Goal: Information Seeking & Learning: Learn about a topic

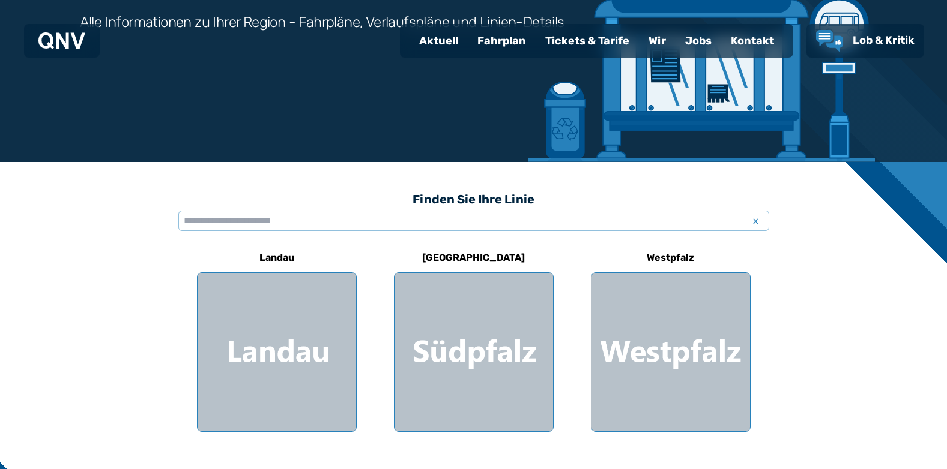
scroll to position [360, 0]
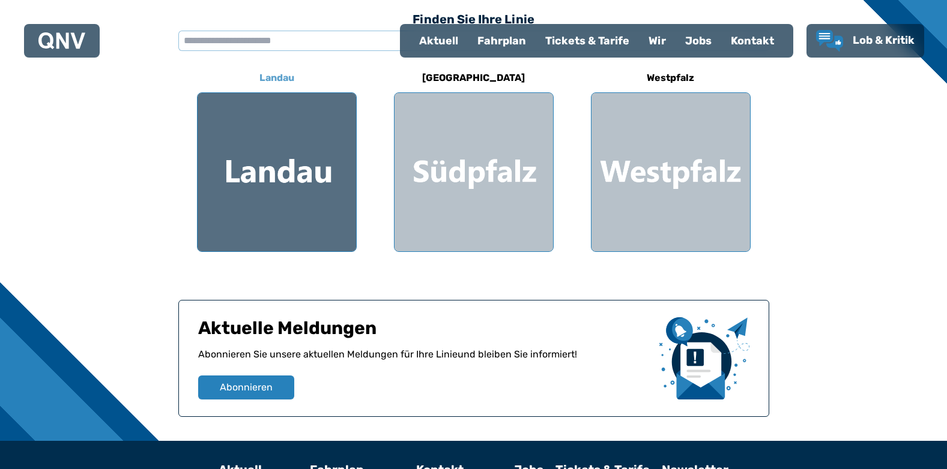
click at [331, 225] on div at bounding box center [277, 172] width 158 height 158
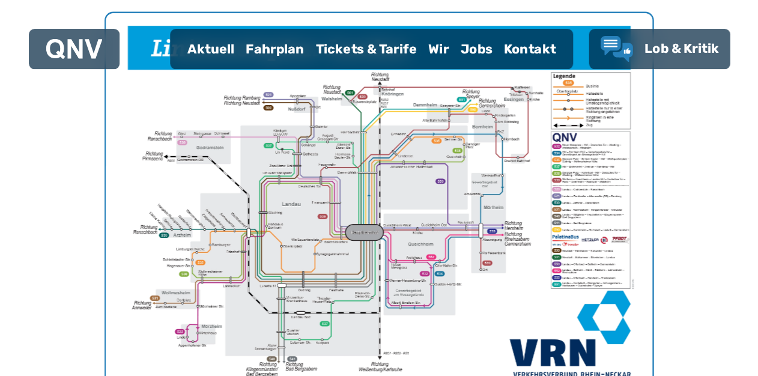
scroll to position [450, 0]
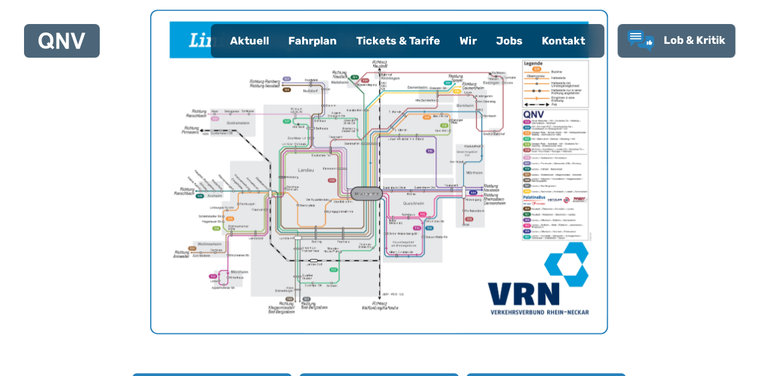
scroll to position [288, 0]
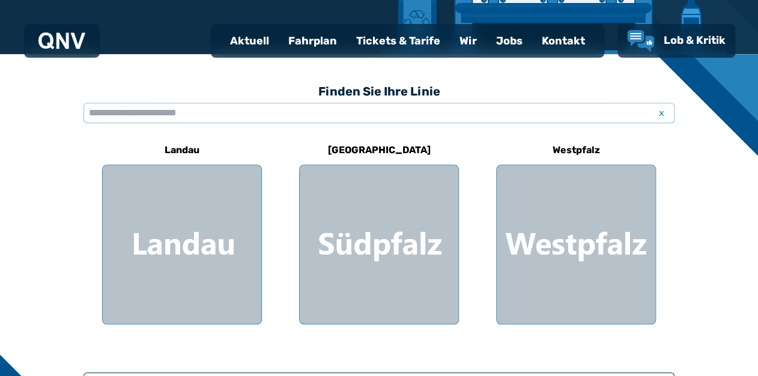
click at [372, 40] on div "Tickets & Tarife" at bounding box center [397, 40] width 103 height 31
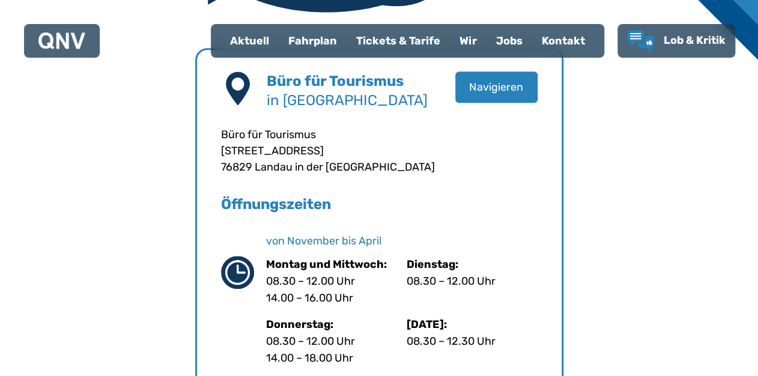
scroll to position [432, 0]
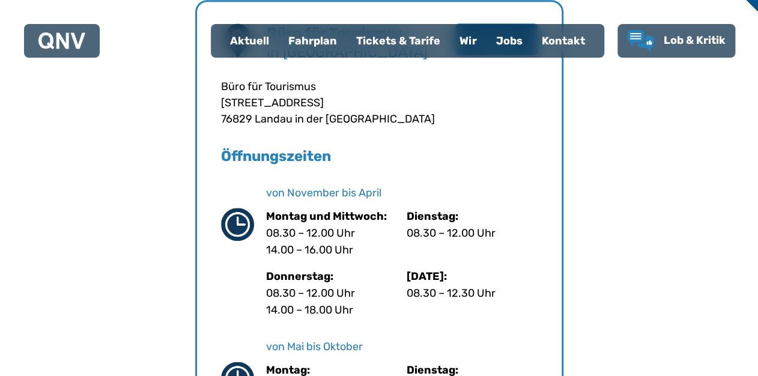
click at [304, 43] on div "Fahrplan" at bounding box center [313, 40] width 68 height 31
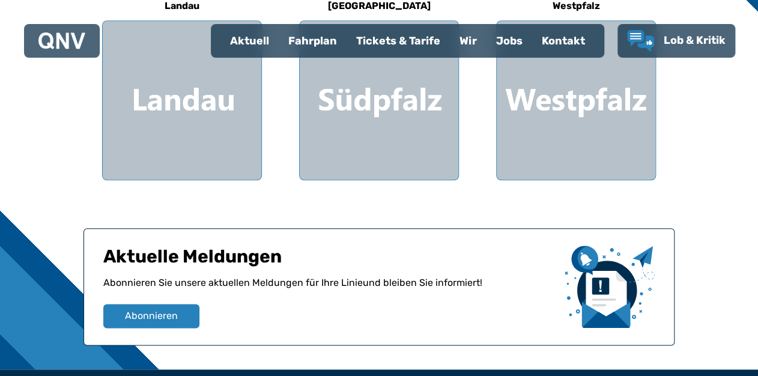
scroll to position [384, 0]
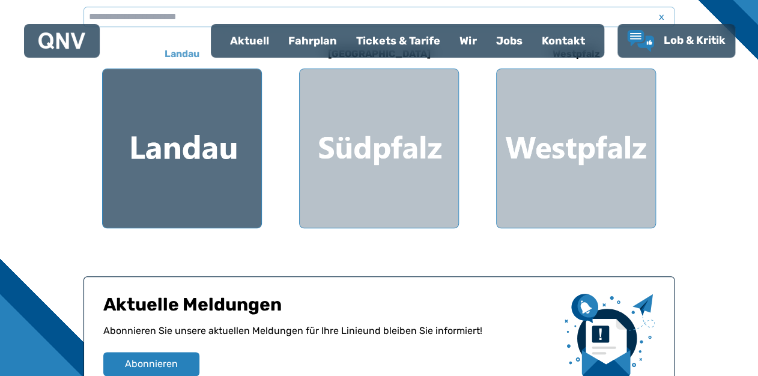
click at [202, 168] on div at bounding box center [182, 148] width 158 height 158
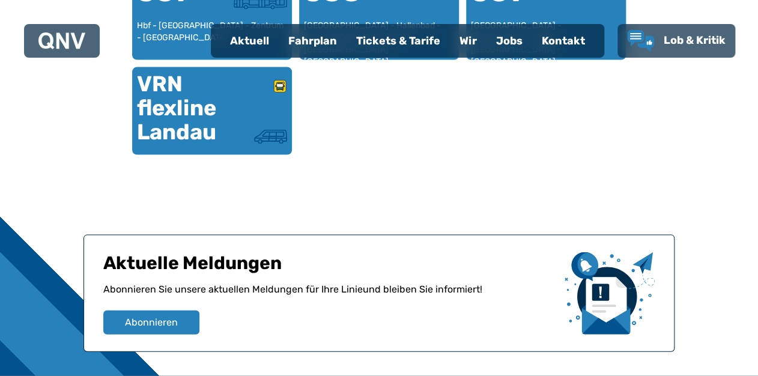
scroll to position [850, 0]
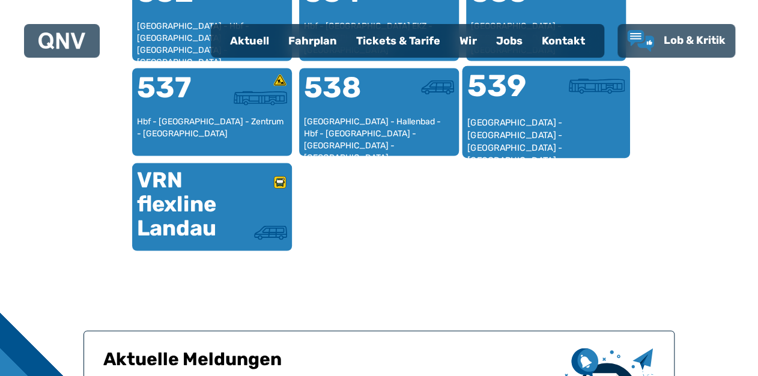
click at [528, 149] on div "[GEOGRAPHIC_DATA] - [GEOGRAPHIC_DATA] - [GEOGRAPHIC_DATA] - [GEOGRAPHIC_DATA] -…" at bounding box center [546, 134] width 158 height 37
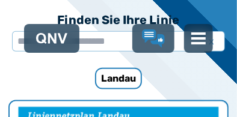
scroll to position [244, 0]
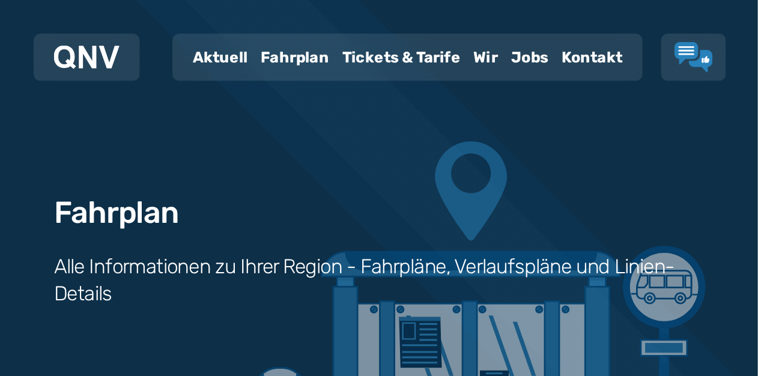
scroll to position [34, 0]
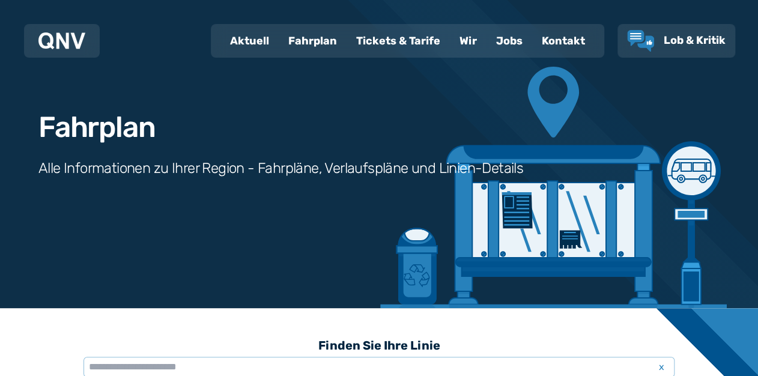
scroll to position [384, 0]
